Goal: Information Seeking & Learning: Compare options

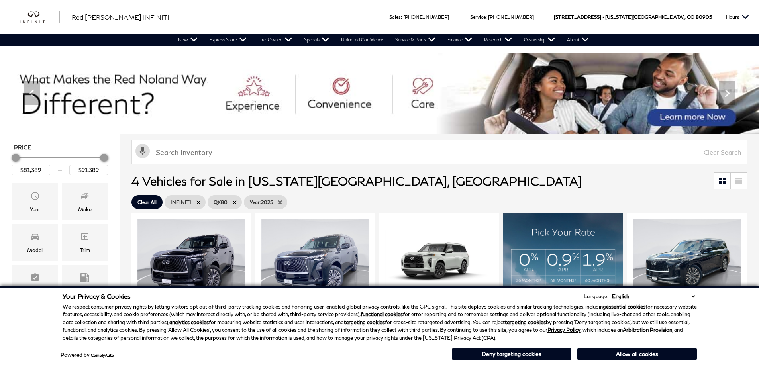
click at [696, 299] on select "English Spanish / Español English / United Kingdom Korean / 한국어 Vietnamese / Ti…" at bounding box center [653, 296] width 87 height 8
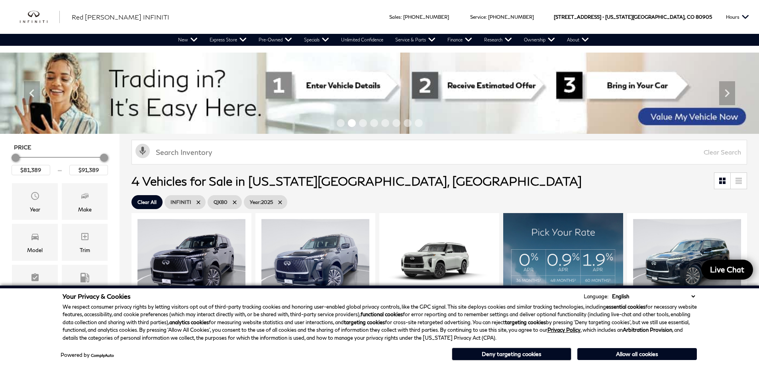
click at [441, 194] on ul "Clear All INFINITI QX80 Year : 2025" at bounding box center [438, 202] width 615 height 18
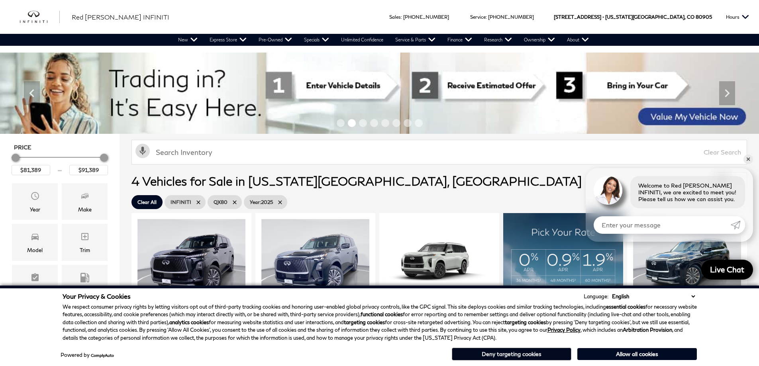
click at [504, 355] on button "Deny targeting cookies" at bounding box center [512, 354] width 120 height 13
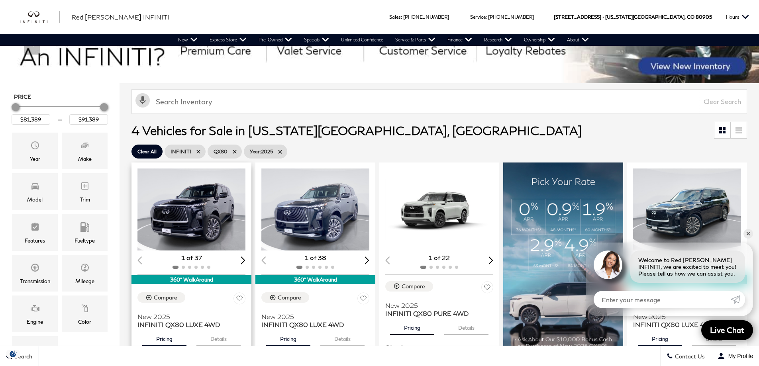
scroll to position [120, 0]
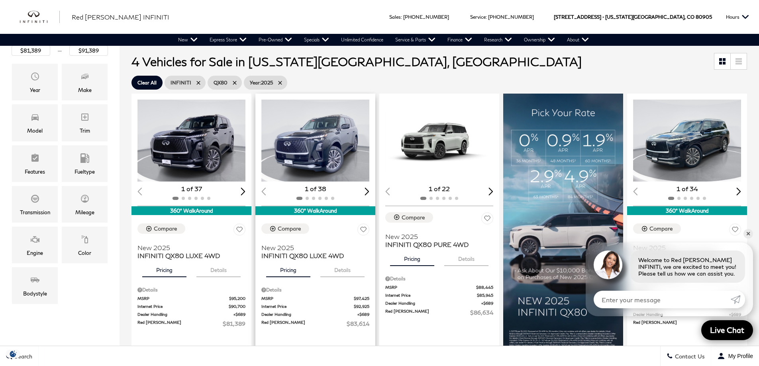
click at [321, 148] on img "1 / 2" at bounding box center [315, 141] width 109 height 82
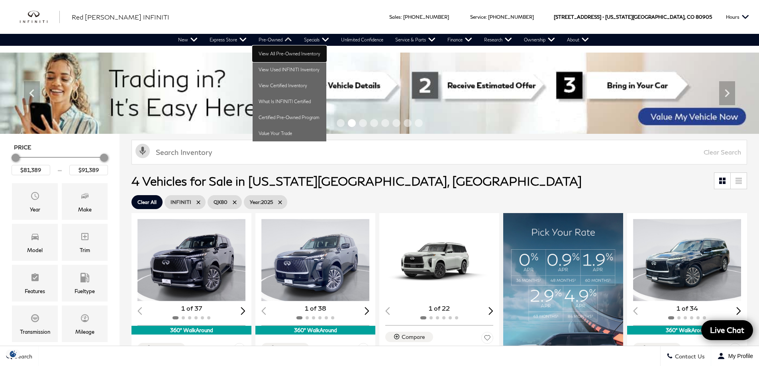
click at [267, 52] on link "View All Pre-Owned Inventory" at bounding box center [290, 54] width 74 height 16
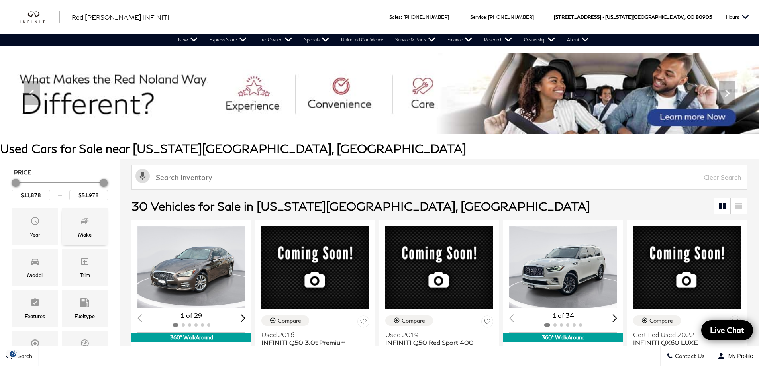
click at [77, 223] on div "Make" at bounding box center [85, 226] width 46 height 37
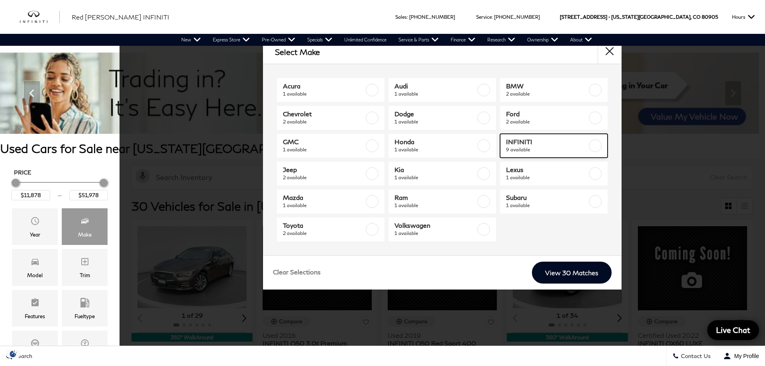
click at [594, 145] on label at bounding box center [595, 145] width 13 height 13
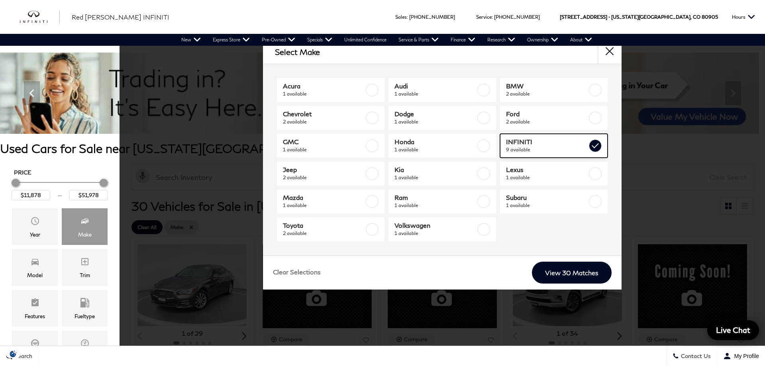
type input "$47,678"
checkbox input "true"
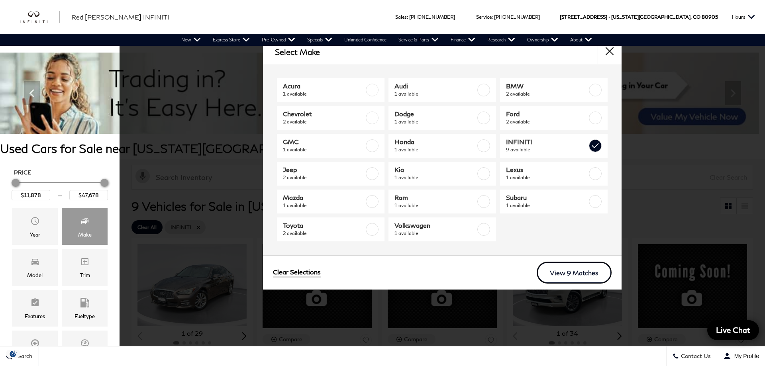
click at [582, 269] on link "View 9 Matches" at bounding box center [574, 273] width 75 height 22
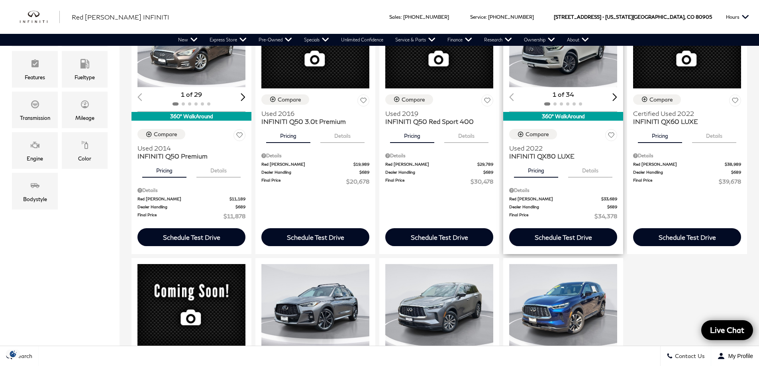
scroll to position [120, 0]
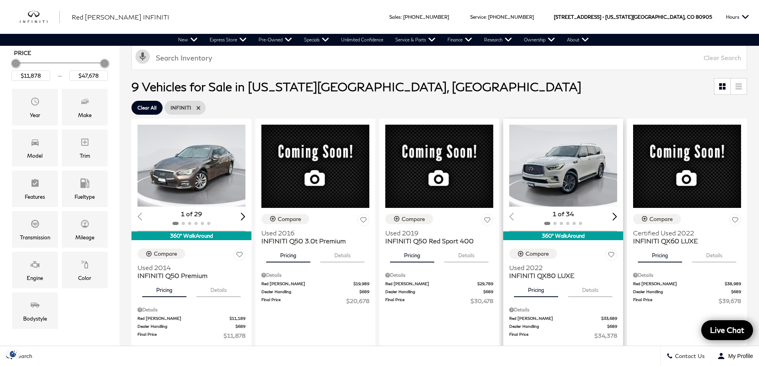
click at [571, 180] on img "1 / 2" at bounding box center [563, 166] width 109 height 82
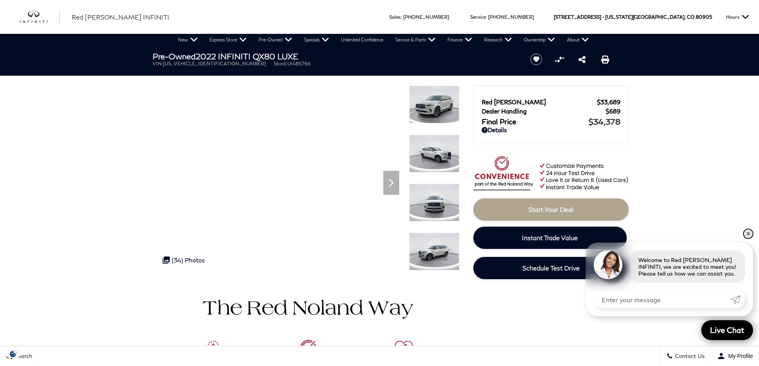
click at [748, 232] on link "✕" at bounding box center [748, 234] width 10 height 10
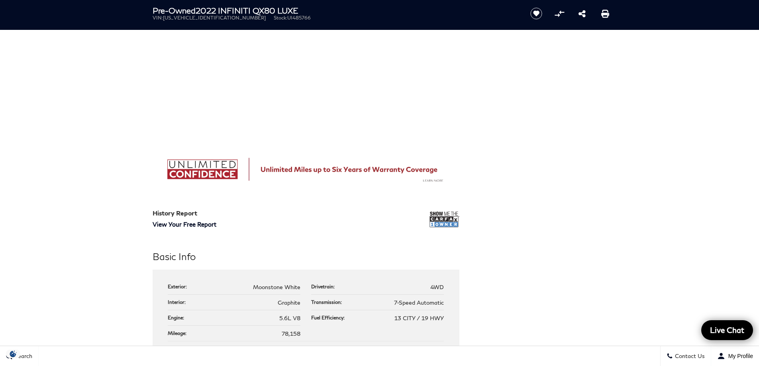
scroll to position [478, 0]
